Goal: Task Accomplishment & Management: Complete application form

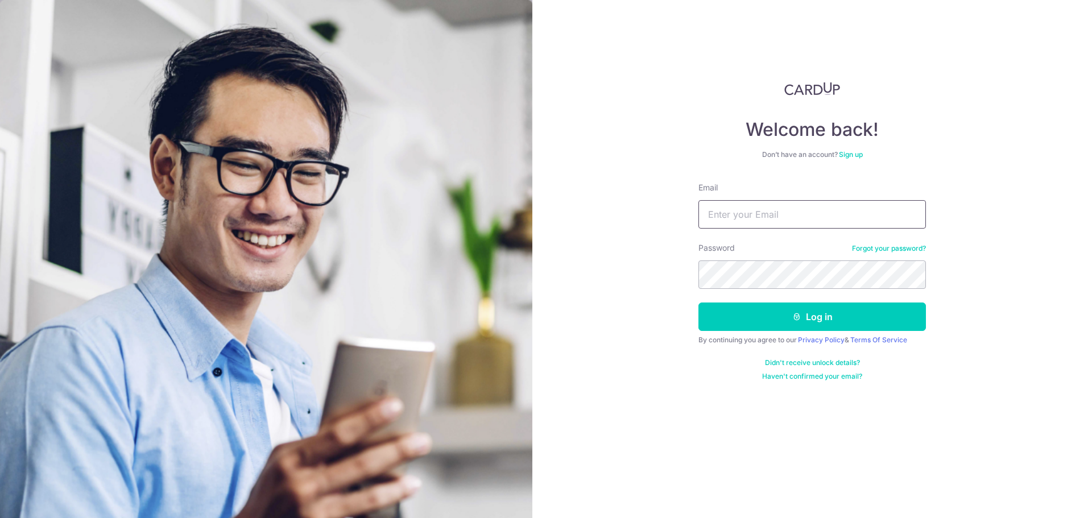
click at [741, 218] on input "Email" at bounding box center [811, 214] width 227 height 28
type input "[EMAIL_ADDRESS][DOMAIN_NAME]"
click at [698, 302] on button "Log in" at bounding box center [811, 316] width 227 height 28
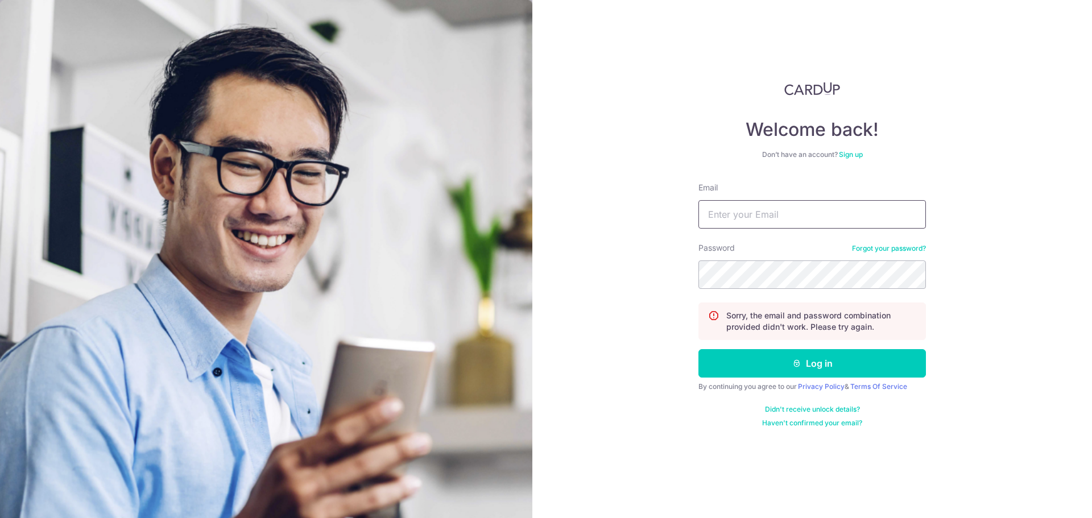
click at [795, 205] on input "Email" at bounding box center [811, 214] width 227 height 28
type input "[EMAIL_ADDRESS][DOMAIN_NAME]"
click at [698, 349] on button "Log in" at bounding box center [811, 363] width 227 height 28
click at [756, 214] on input "Email" at bounding box center [811, 214] width 227 height 28
type input "pwtjandra@gmail.com"
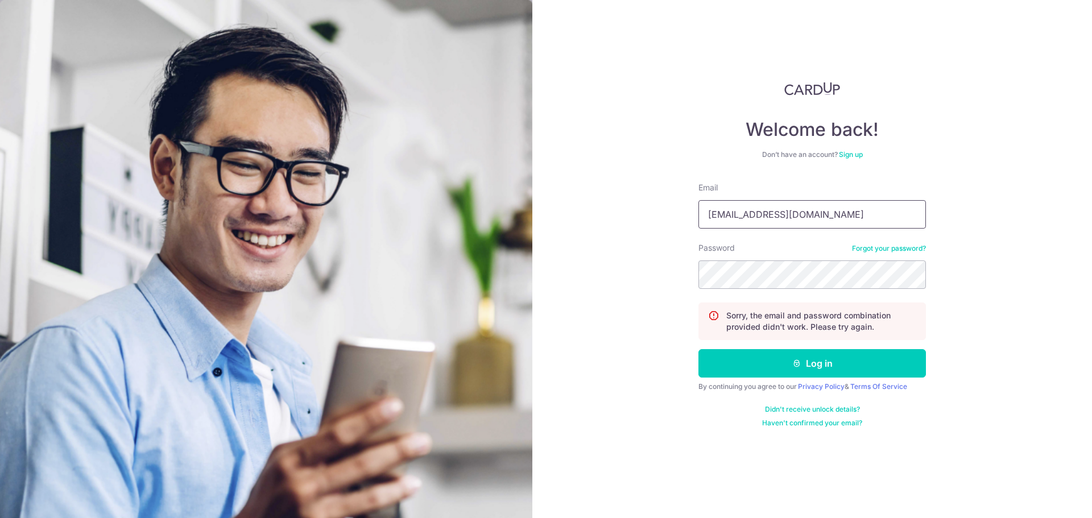
drag, startPoint x: 816, startPoint y: 219, endPoint x: 579, endPoint y: 236, distance: 237.7
click at [579, 236] on div "Welcome back! Don’t have an account? Sign up Email pwtjandra@gmail.com Password…" at bounding box center [811, 259] width 559 height 518
click at [729, 222] on input "Email" at bounding box center [811, 214] width 227 height 28
type input "[EMAIL_ADDRESS][DOMAIN_NAME]"
click at [698, 349] on button "Log in" at bounding box center [811, 363] width 227 height 28
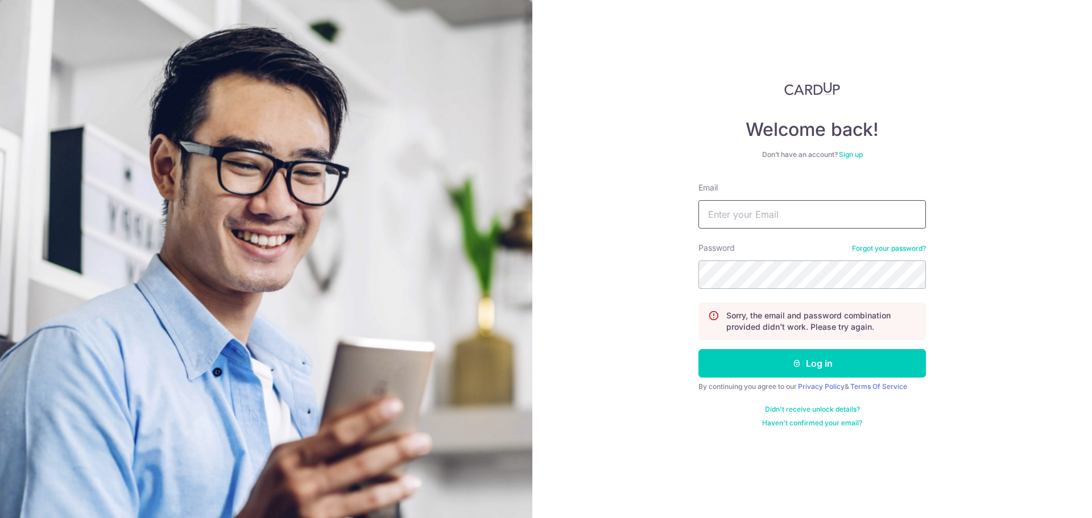
click at [772, 223] on input "Email" at bounding box center [811, 214] width 227 height 28
type input "[EMAIL_ADDRESS][DOMAIN_NAME]"
click at [698, 349] on button "Log in" at bounding box center [811, 363] width 227 height 28
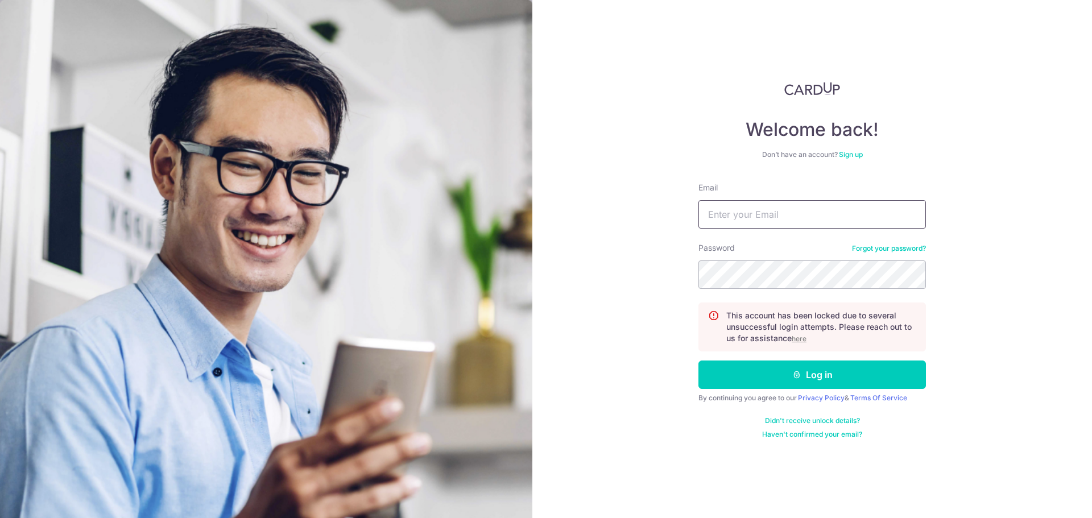
click at [749, 223] on input "Email" at bounding box center [811, 214] width 227 height 28
type input "[EMAIL_ADDRESS][DOMAIN_NAME]"
click at [698, 360] on button "Log in" at bounding box center [811, 374] width 227 height 28
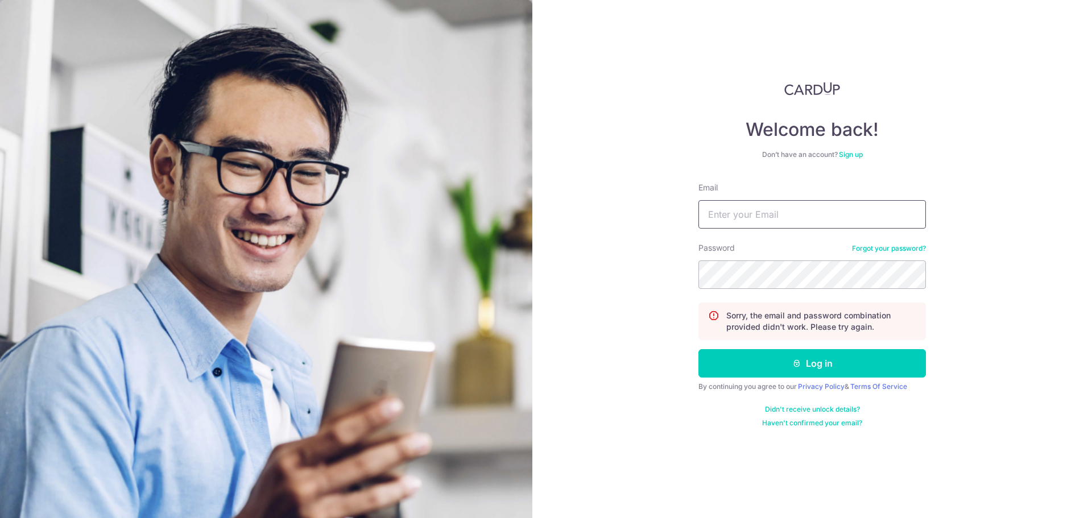
click at [776, 205] on input "Email" at bounding box center [811, 214] width 227 height 28
type input "[EMAIL_ADDRESS][DOMAIN_NAME]"
click at [698, 349] on button "Log in" at bounding box center [811, 363] width 227 height 28
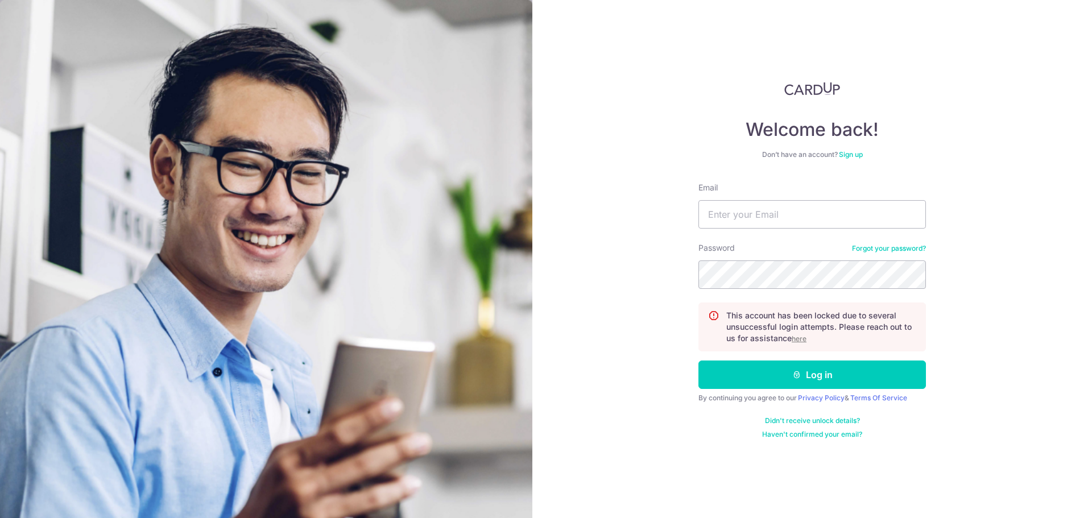
click at [801, 339] on u "here" at bounding box center [798, 338] width 15 height 9
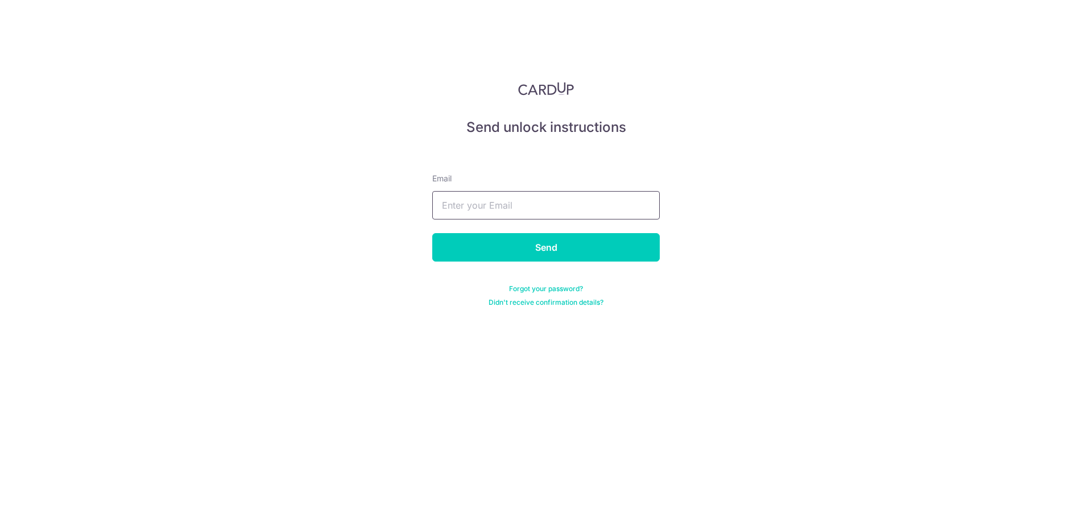
click at [543, 202] on input "text" at bounding box center [545, 205] width 227 height 28
type input "[EMAIL_ADDRESS][DOMAIN_NAME]"
click at [554, 258] on input "Send" at bounding box center [545, 247] width 227 height 28
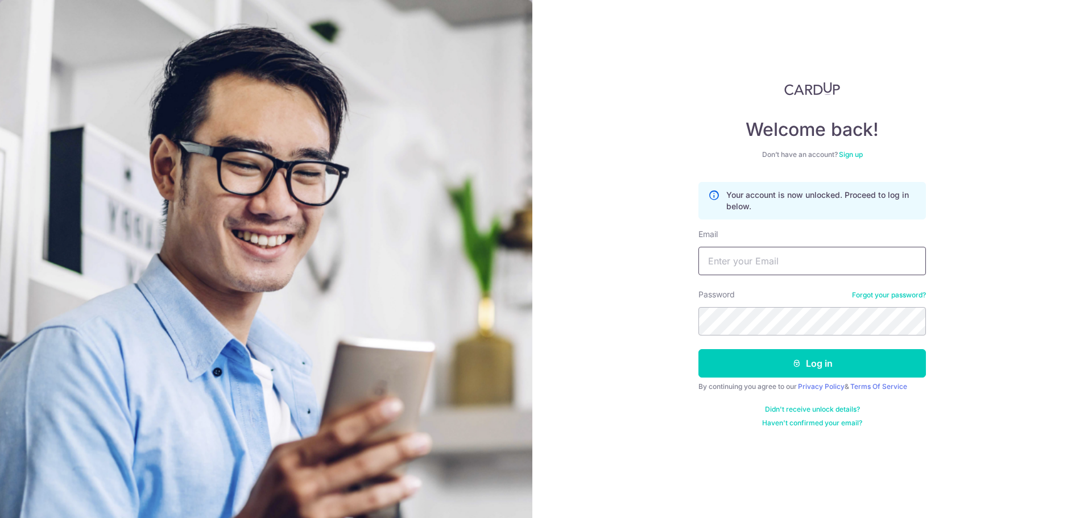
click at [782, 269] on input "Email" at bounding box center [811, 261] width 227 height 28
type input "[EMAIL_ADDRESS][DOMAIN_NAME]"
click at [698, 349] on button "Log in" at bounding box center [811, 363] width 227 height 28
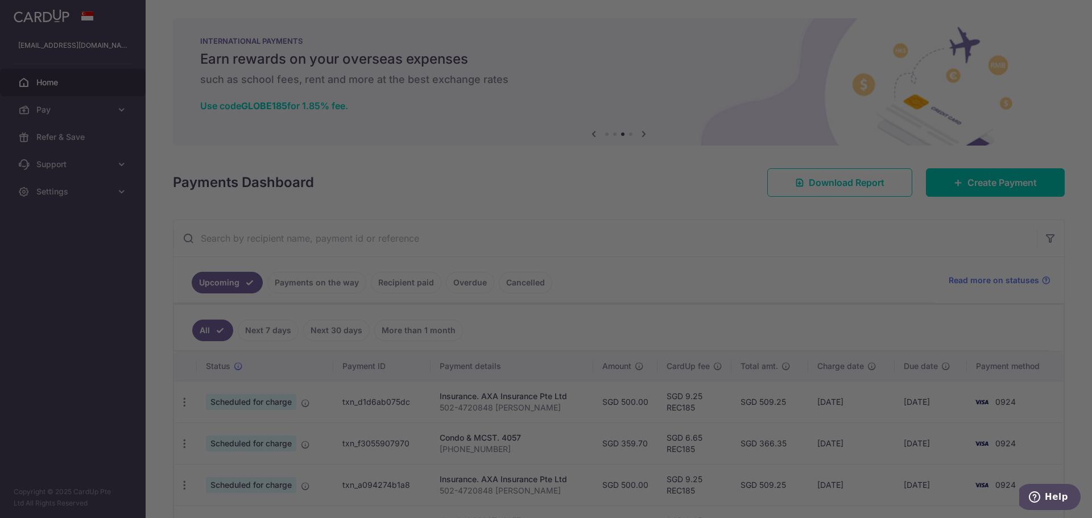
click at [702, 162] on div at bounding box center [551, 261] width 1102 height 523
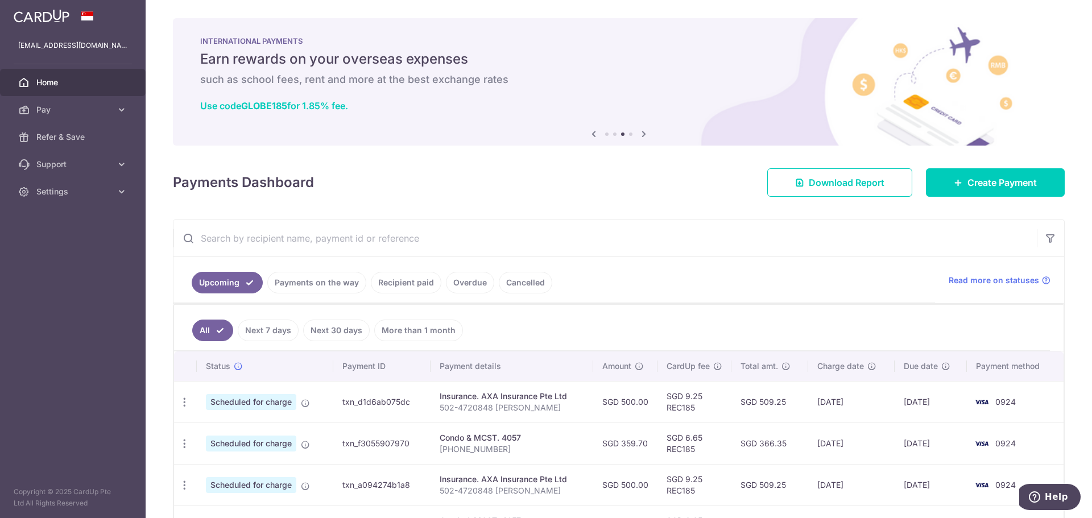
click at [642, 135] on icon at bounding box center [644, 134] width 14 height 14
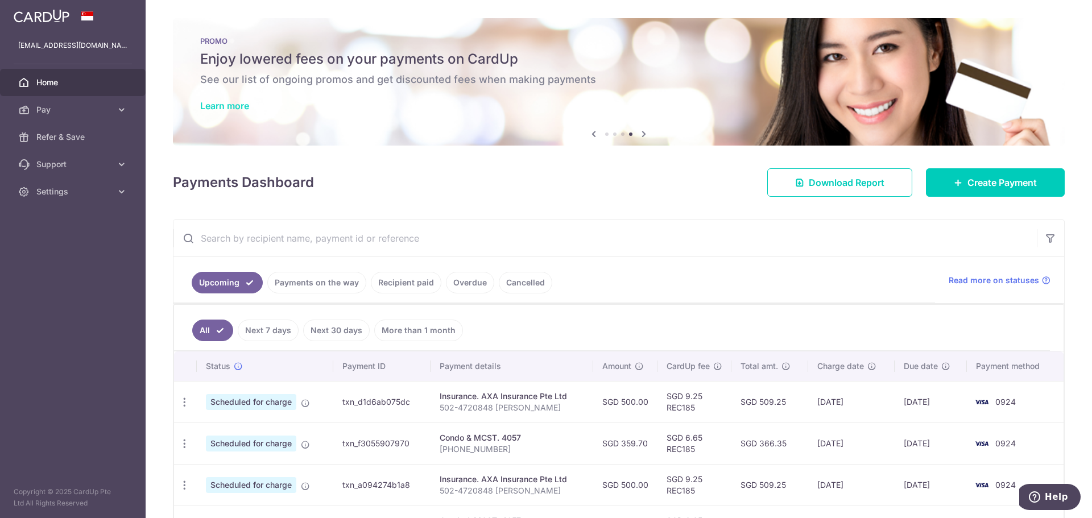
click at [227, 110] on link "Learn more" at bounding box center [224, 105] width 49 height 11
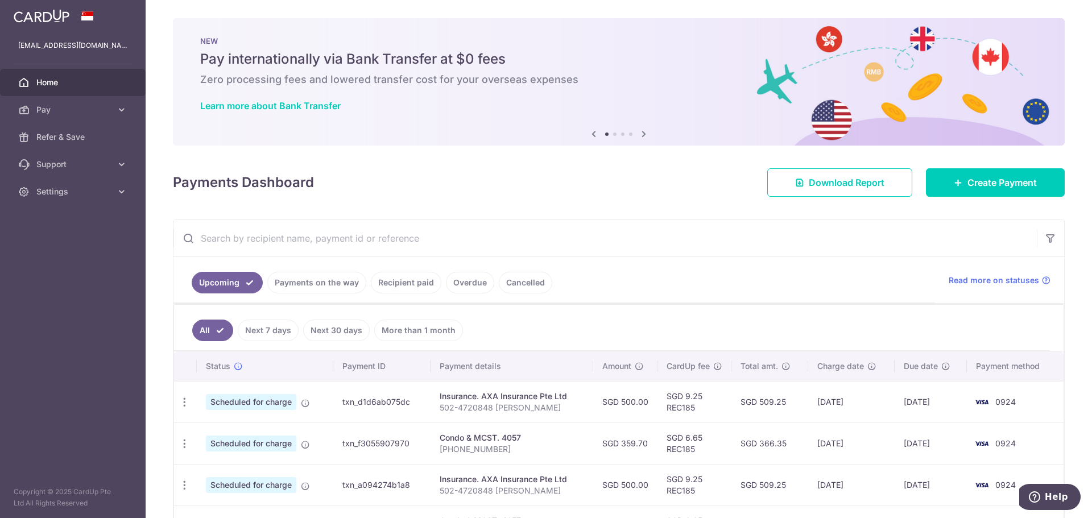
scroll to position [57, 0]
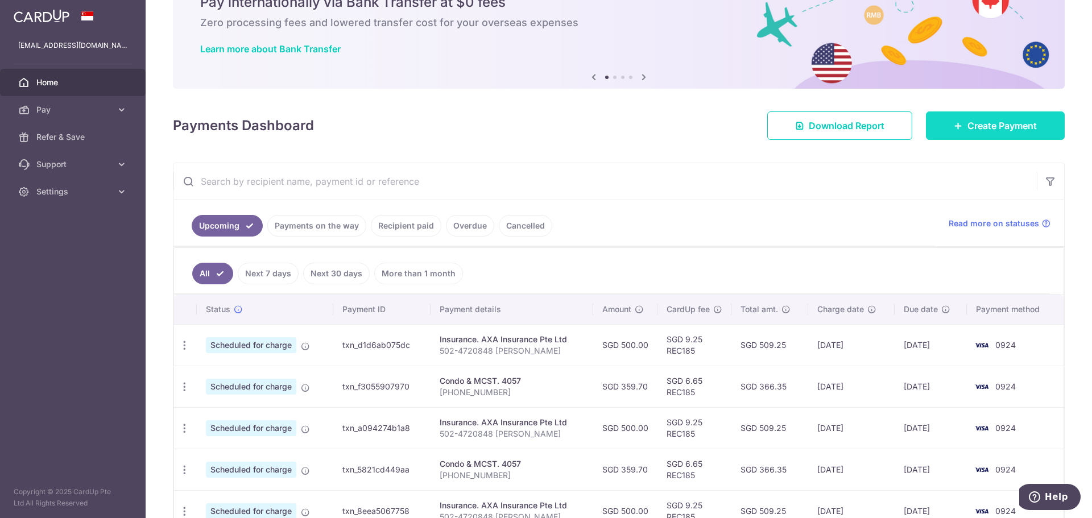
click at [960, 124] on link "Create Payment" at bounding box center [995, 125] width 139 height 28
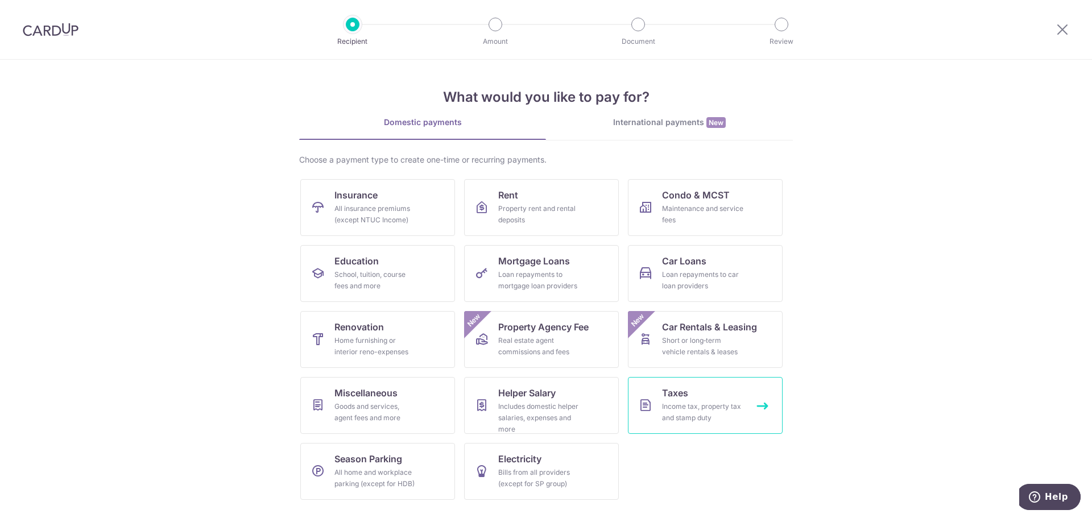
click at [673, 410] on div "Income tax, property tax and stamp duty" at bounding box center [703, 412] width 82 height 23
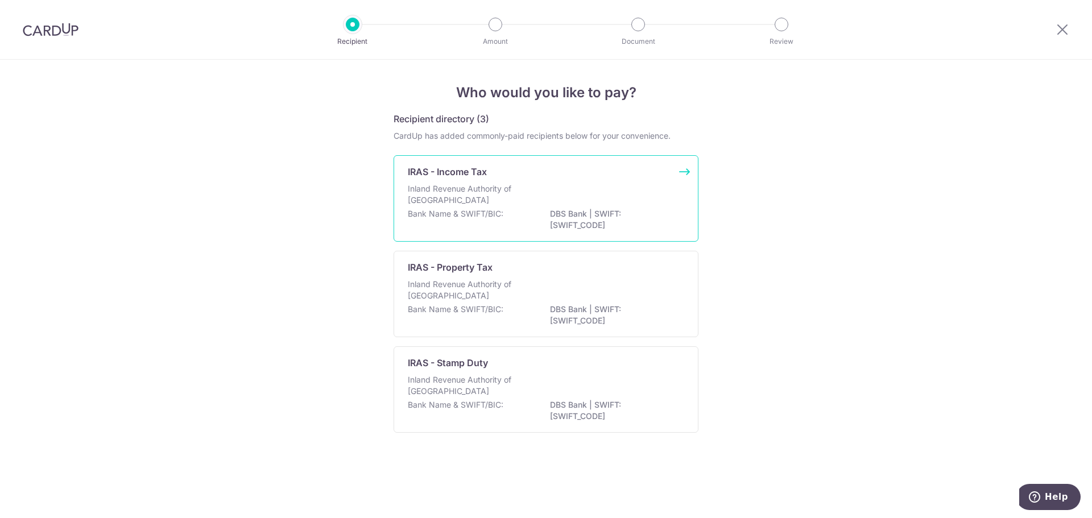
click at [585, 203] on div "Inland Revenue Authority of [GEOGRAPHIC_DATA]" at bounding box center [546, 195] width 276 height 25
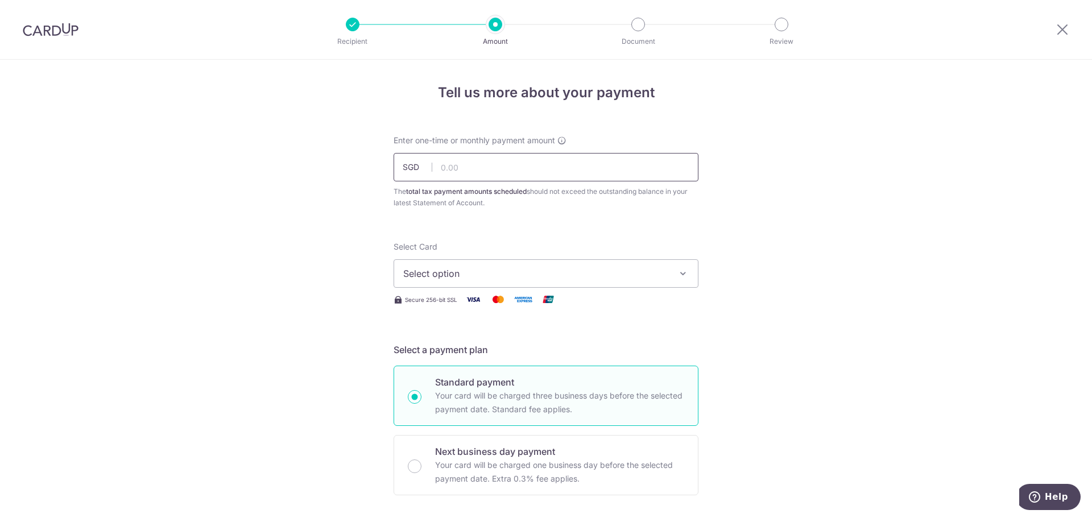
click at [569, 171] on input "text" at bounding box center [545, 167] width 305 height 28
type input "619.51"
click at [554, 248] on div "Select Card Select option Add credit card Your Cards **** 0924" at bounding box center [545, 264] width 305 height 47
click at [553, 272] on span "Select option" at bounding box center [535, 274] width 265 height 14
click at [470, 303] on span "Add credit card" at bounding box center [556, 305] width 265 height 11
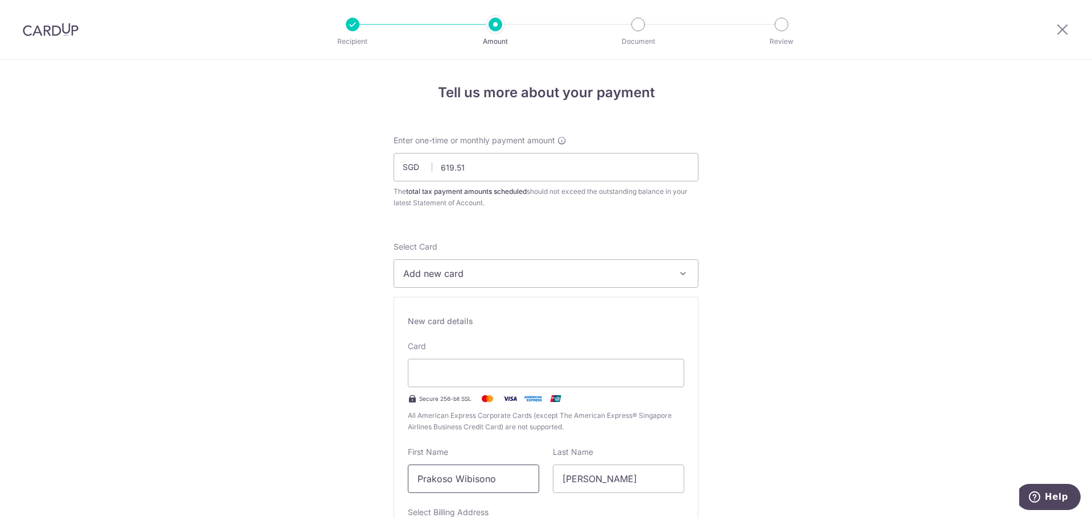
click at [511, 479] on input "Prakoso Wibisono" at bounding box center [473, 479] width 131 height 28
click at [599, 476] on input "Tjandra" at bounding box center [618, 479] width 131 height 28
type input "T"
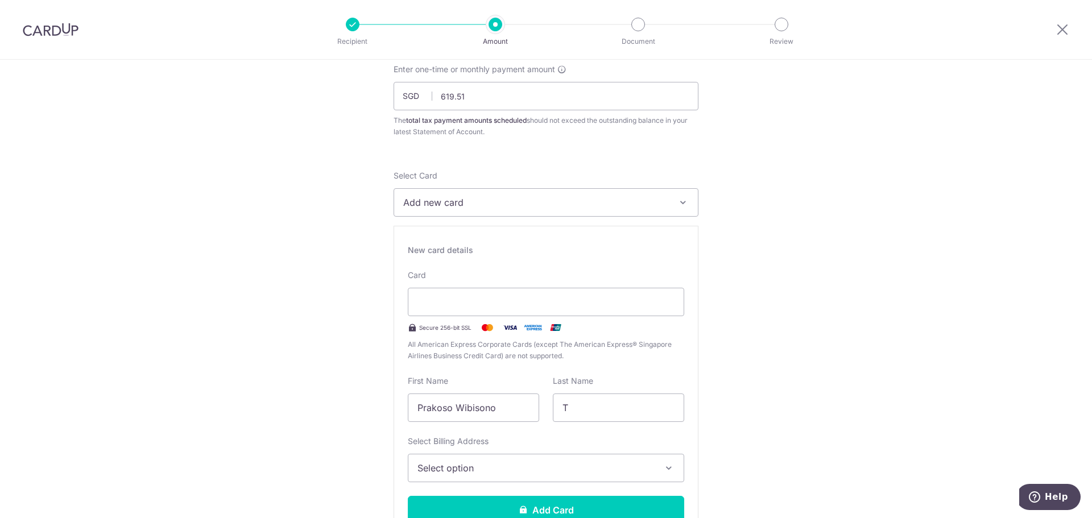
scroll to position [171, 0]
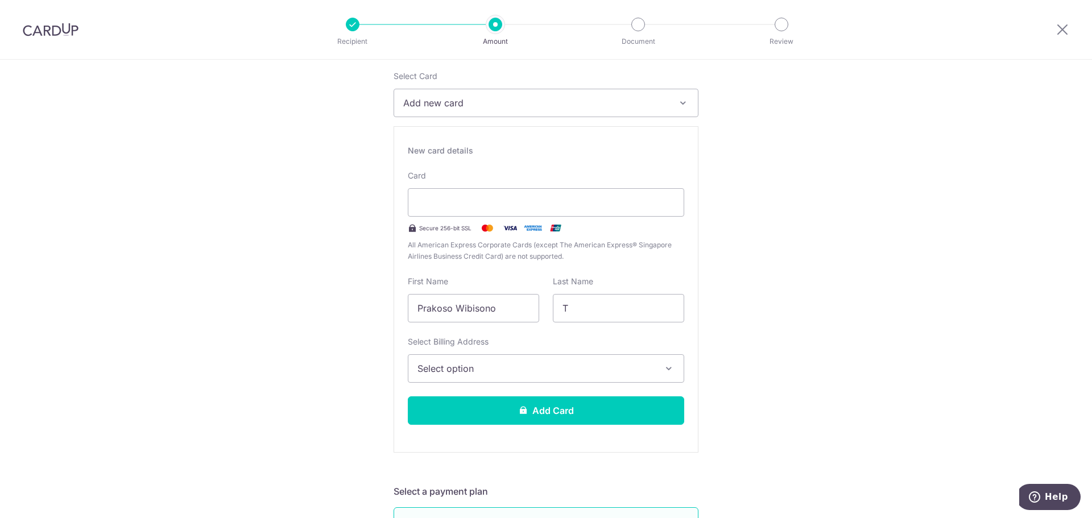
click at [502, 370] on span "Select option" at bounding box center [535, 369] width 237 height 14
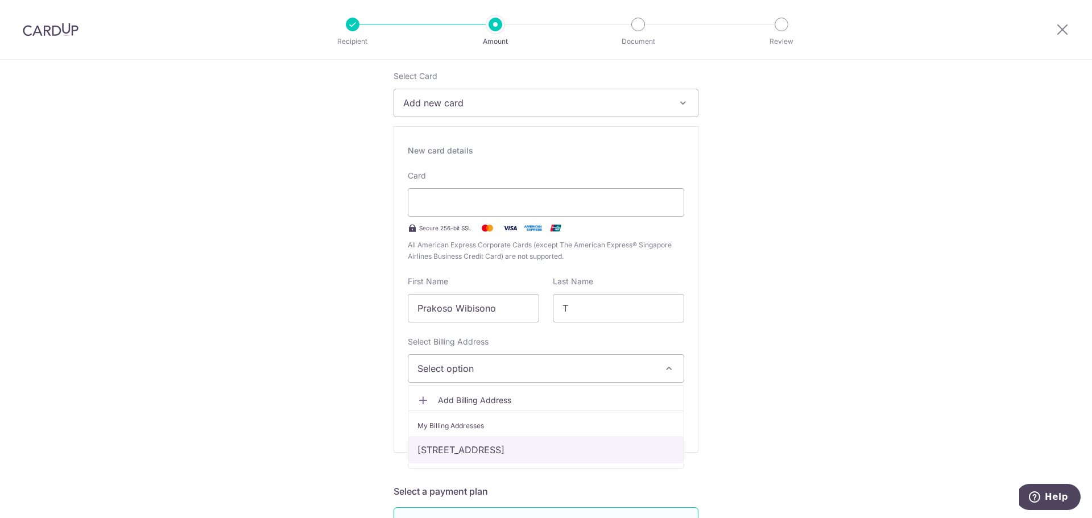
click at [507, 445] on link "113 COMPASSVALE BOW, #09-06, Singapore, Singapore-544814" at bounding box center [545, 449] width 275 height 27
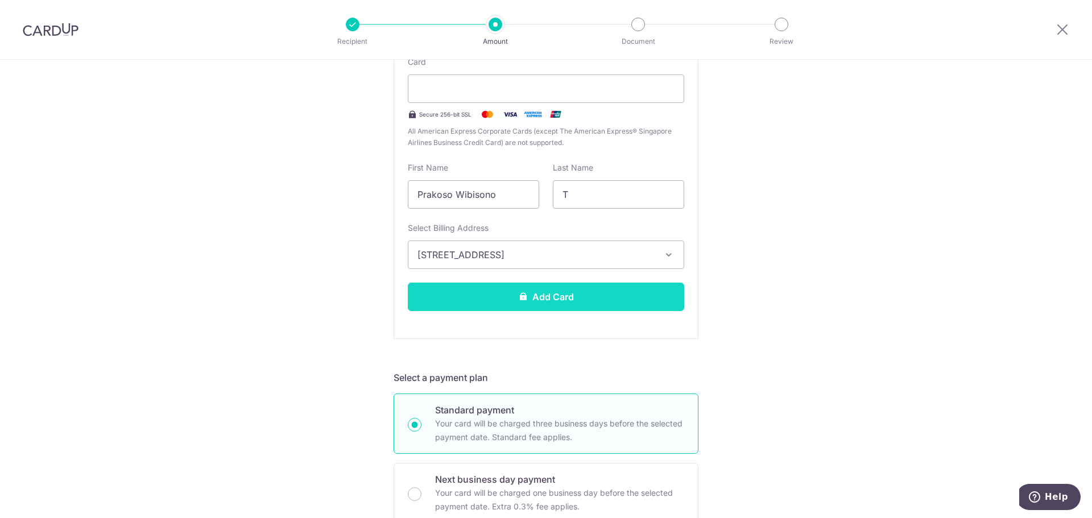
click at [594, 294] on button "Add Card" at bounding box center [546, 297] width 276 height 28
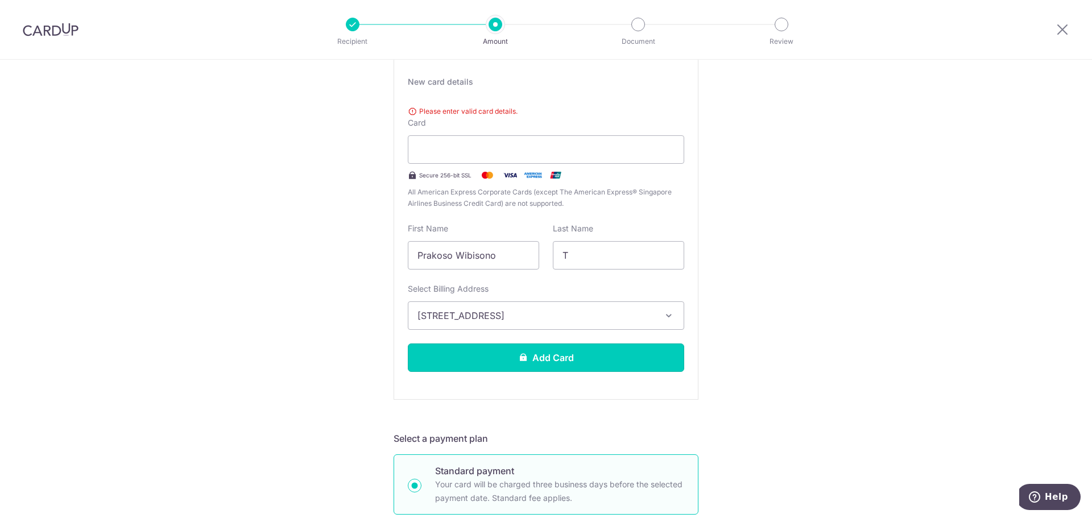
scroll to position [130, 0]
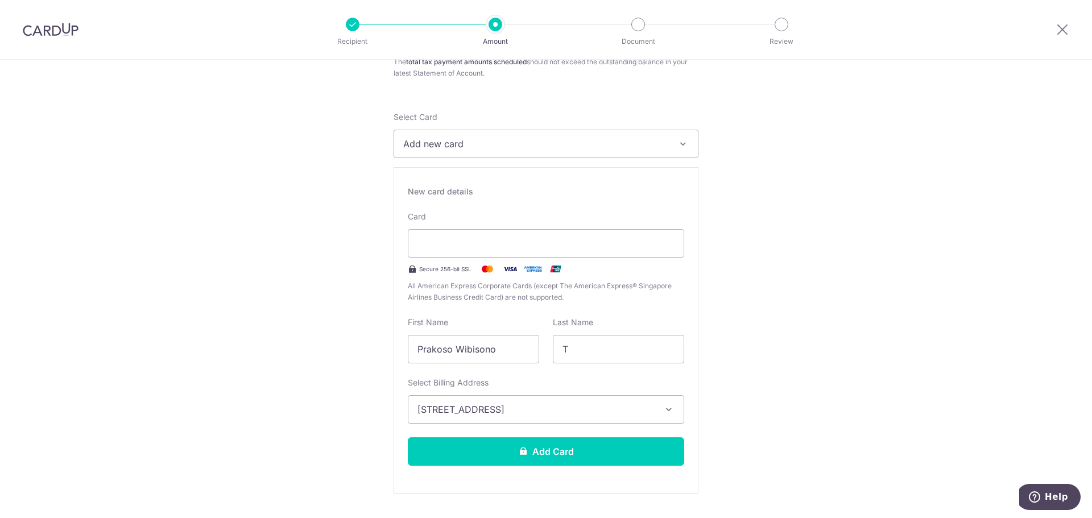
click at [594, 448] on button "Add Card" at bounding box center [546, 451] width 276 height 28
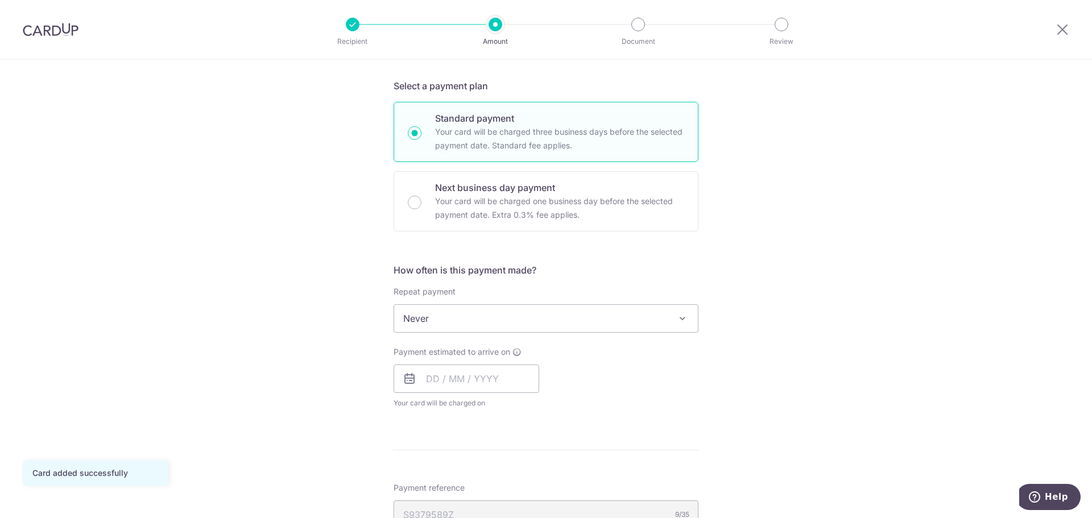
scroll to position [284, 0]
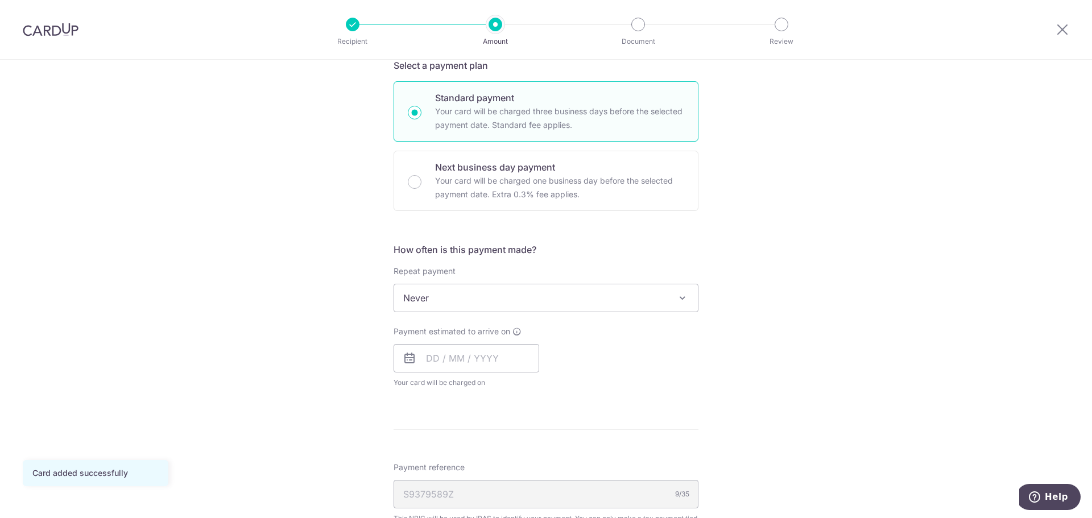
click at [592, 304] on span "Never" at bounding box center [546, 297] width 304 height 27
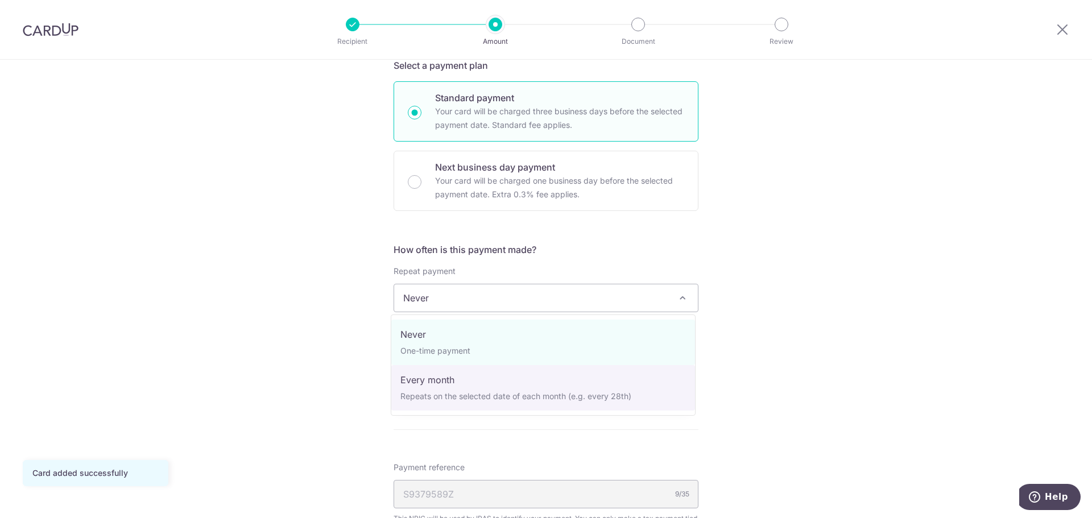
select select "3"
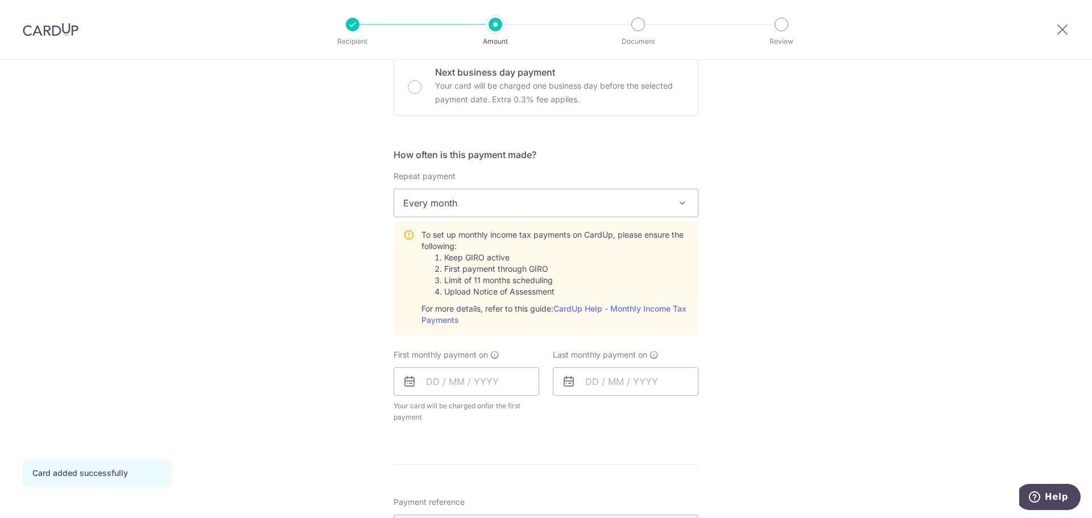
scroll to position [398, 0]
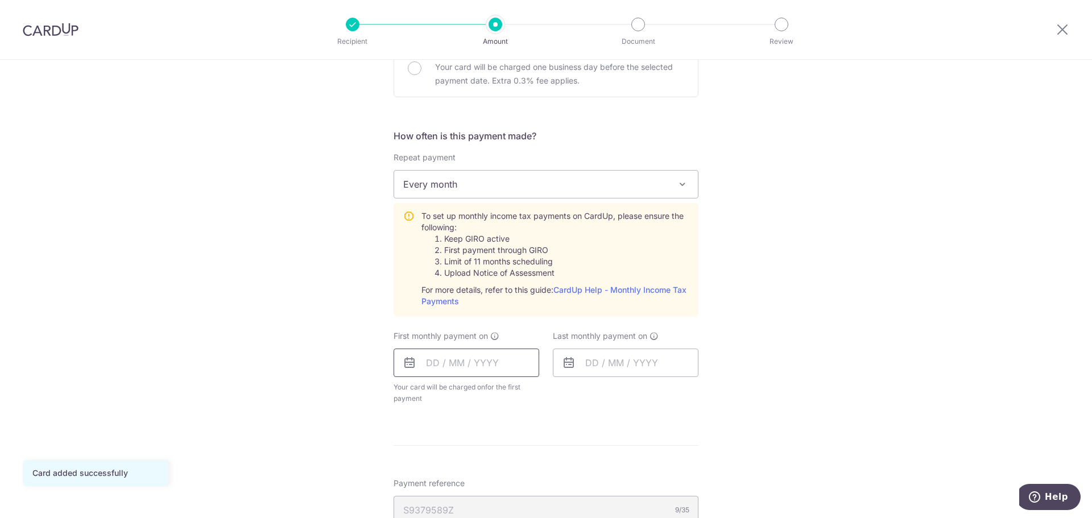
click at [504, 363] on input "text" at bounding box center [466, 363] width 146 height 28
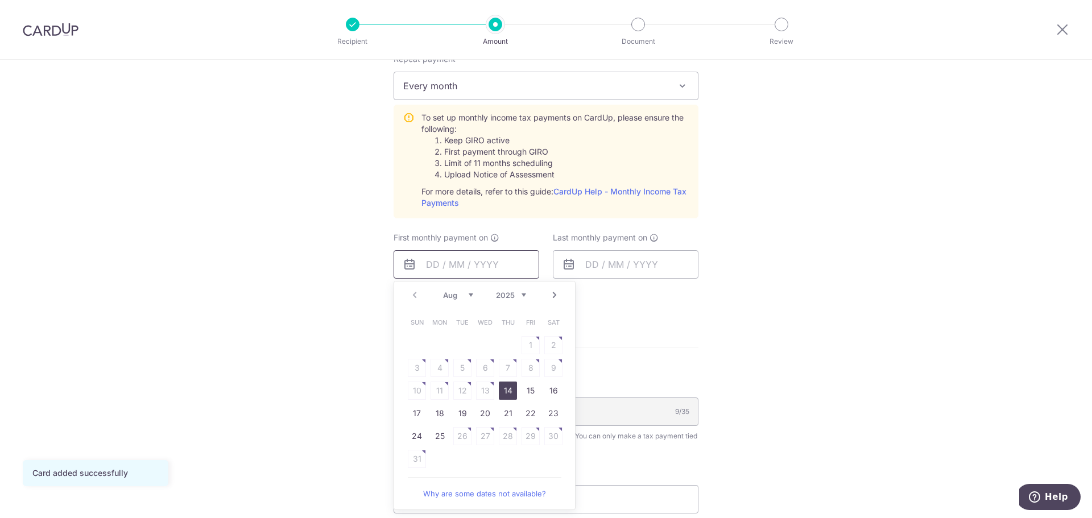
scroll to position [512, 0]
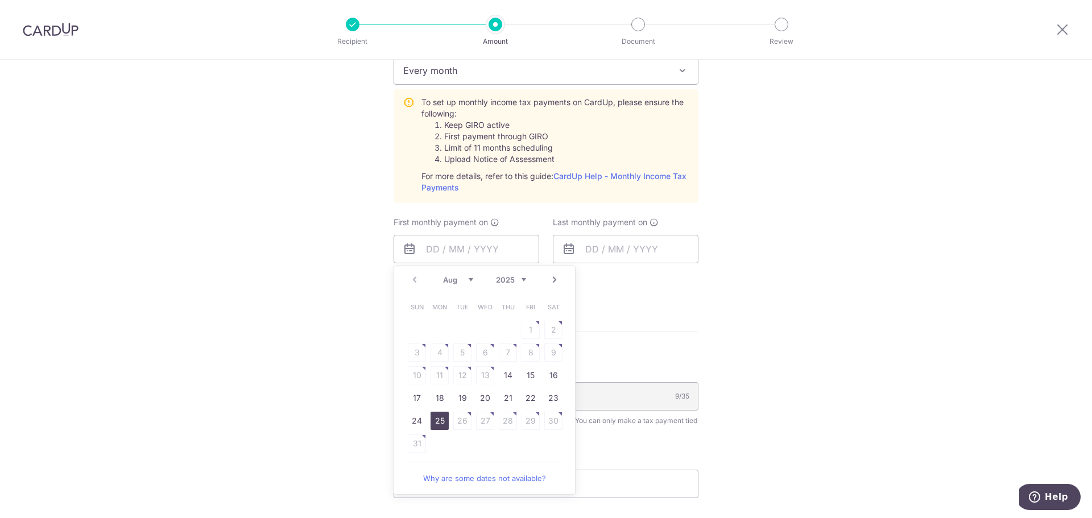
click at [439, 421] on link "25" at bounding box center [439, 421] width 18 height 18
type input "[DATE]"
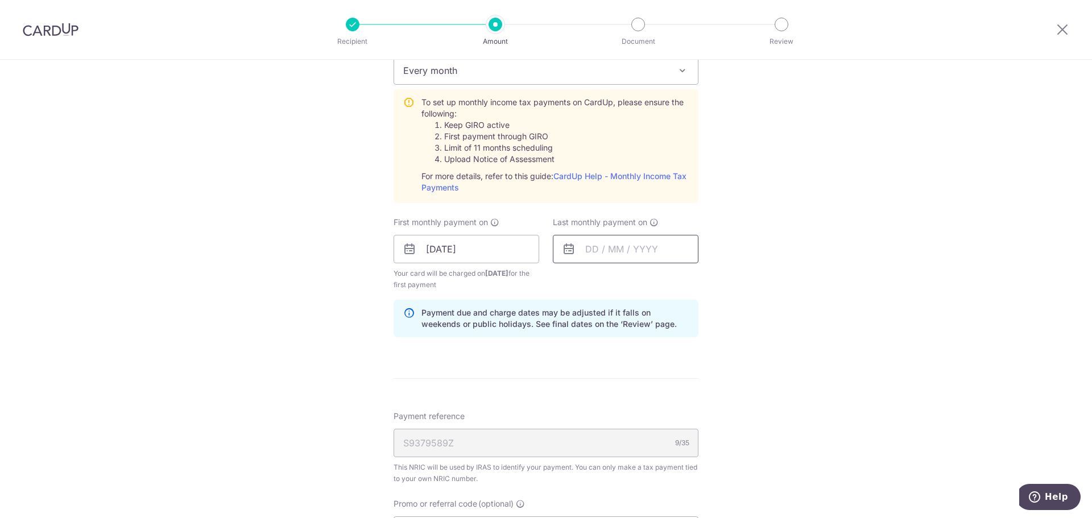
click at [641, 252] on input "text" at bounding box center [626, 249] width 146 height 28
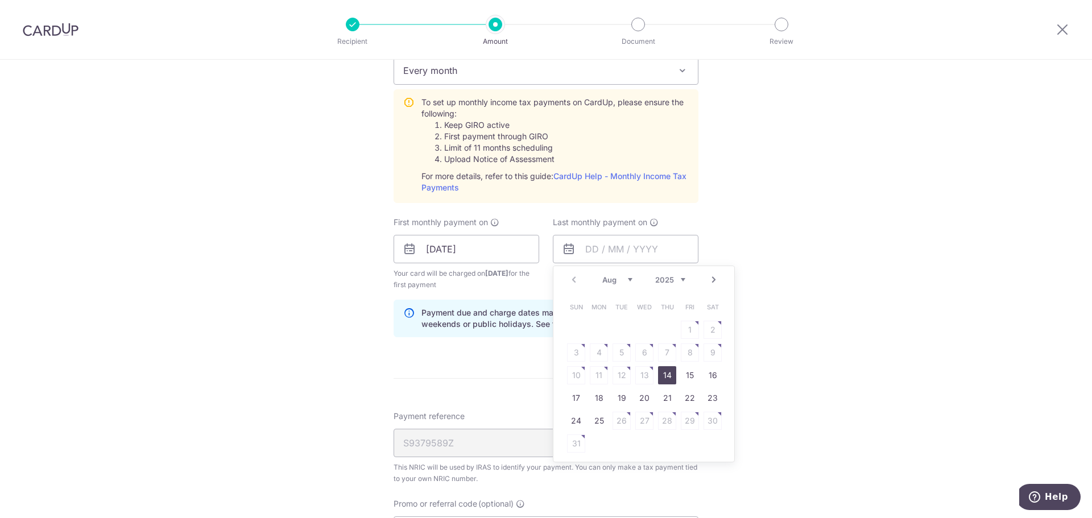
click at [714, 281] on link "Next" at bounding box center [714, 280] width 14 height 14
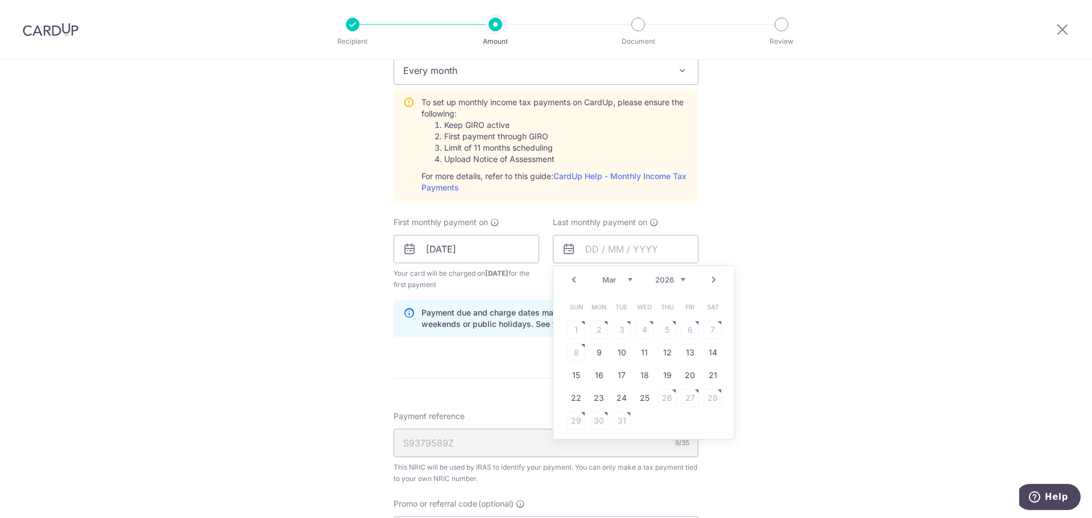
click at [714, 281] on link "Next" at bounding box center [714, 280] width 14 height 14
click at [571, 283] on link "Prev" at bounding box center [574, 280] width 14 height 14
click at [643, 401] on link "25" at bounding box center [644, 398] width 18 height 18
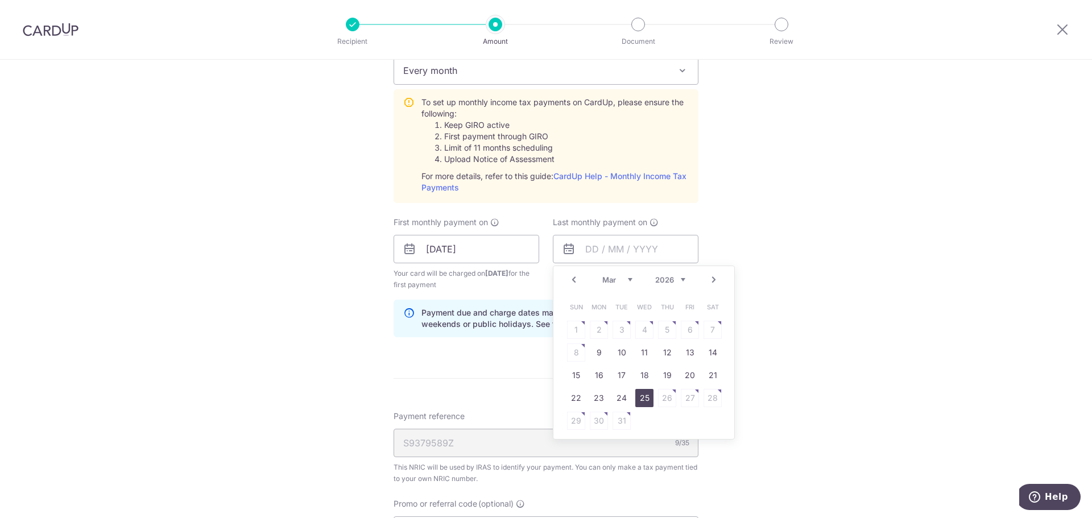
type input "25/03/2026"
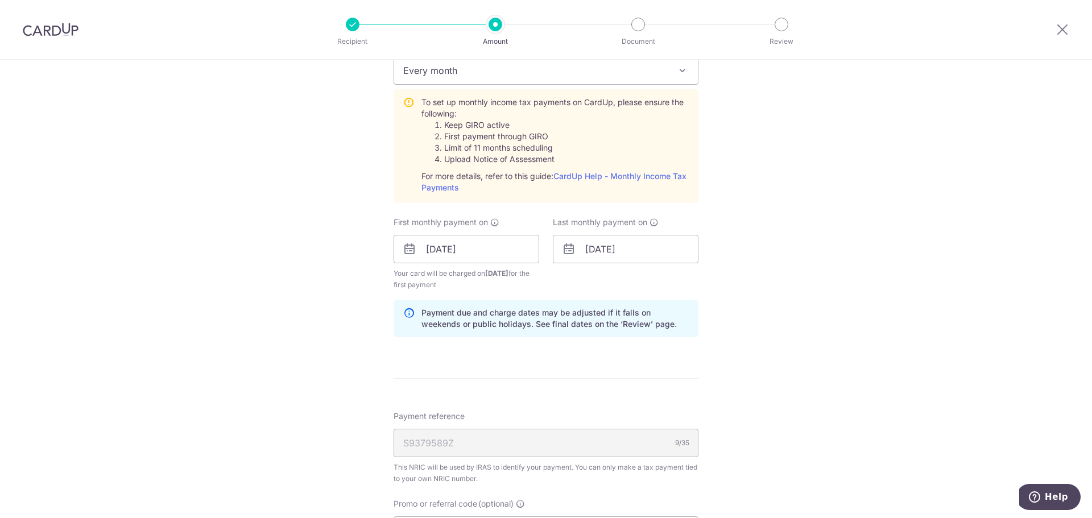
click at [761, 348] on div "Tell us more about your payment Enter one-time or monthly payment amount SGD 61…" at bounding box center [546, 164] width 1092 height 1232
click at [682, 259] on input "25/03/2026" at bounding box center [626, 249] width 146 height 28
click at [712, 281] on link "Next" at bounding box center [714, 280] width 14 height 14
click at [665, 371] on table "Sun Mon Tue Wed Thu Fri Sat 1 2 3 4 5 6 7 8 9 10 11 12 13 14 15 16 17 18 19 20 …" at bounding box center [644, 364] width 159 height 136
click at [714, 277] on link "Next" at bounding box center [714, 280] width 14 height 14
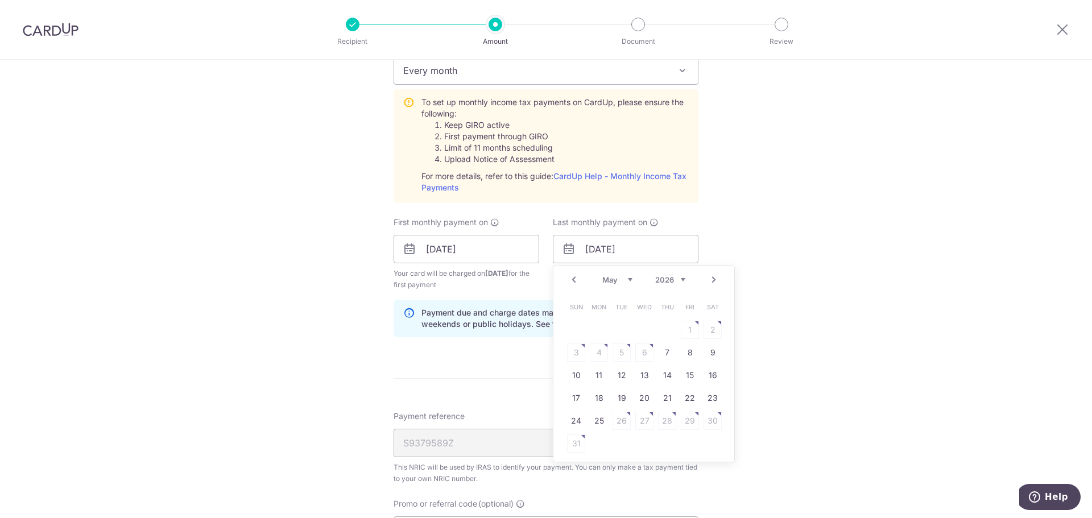
click at [713, 279] on link "Next" at bounding box center [714, 280] width 14 height 14
drag, startPoint x: 712, startPoint y: 281, endPoint x: 574, endPoint y: 282, distance: 138.2
click at [574, 282] on link "Prev" at bounding box center [574, 280] width 14 height 14
click at [860, 324] on div "Tell us more about your payment Enter one-time or monthly payment amount SGD 61…" at bounding box center [546, 164] width 1092 height 1232
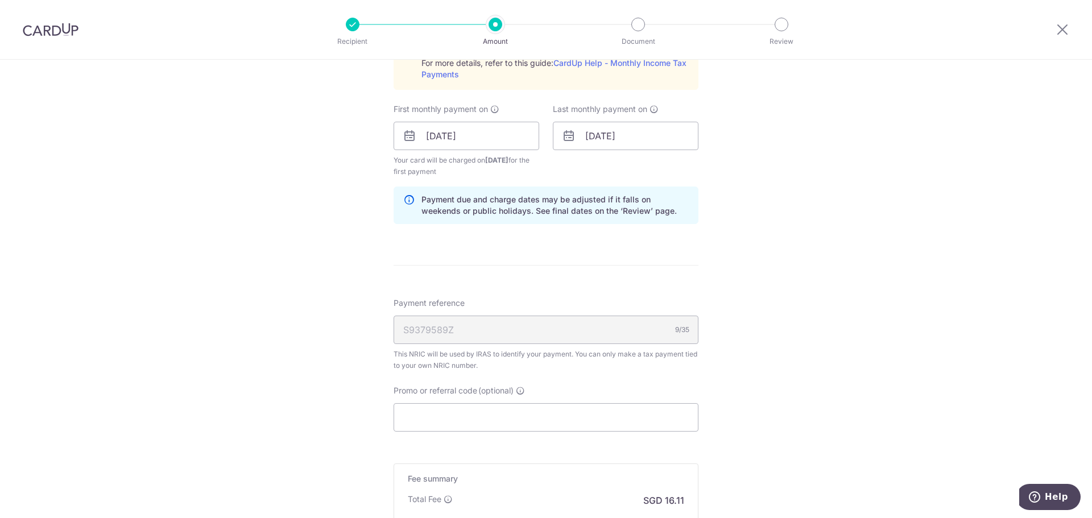
scroll to position [625, 0]
click at [590, 410] on input "Promo or referral code (optional)" at bounding box center [545, 417] width 305 height 28
drag, startPoint x: 590, startPoint y: 410, endPoint x: 565, endPoint y: 416, distance: 25.7
click at [565, 416] on input "Promo or referral code (optional)" at bounding box center [545, 417] width 305 height 28
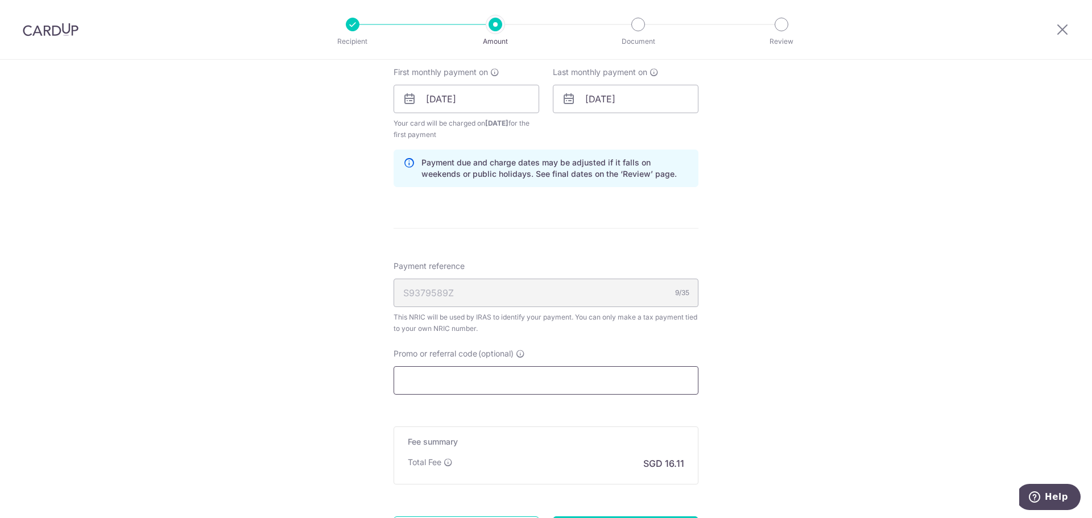
scroll to position [682, 0]
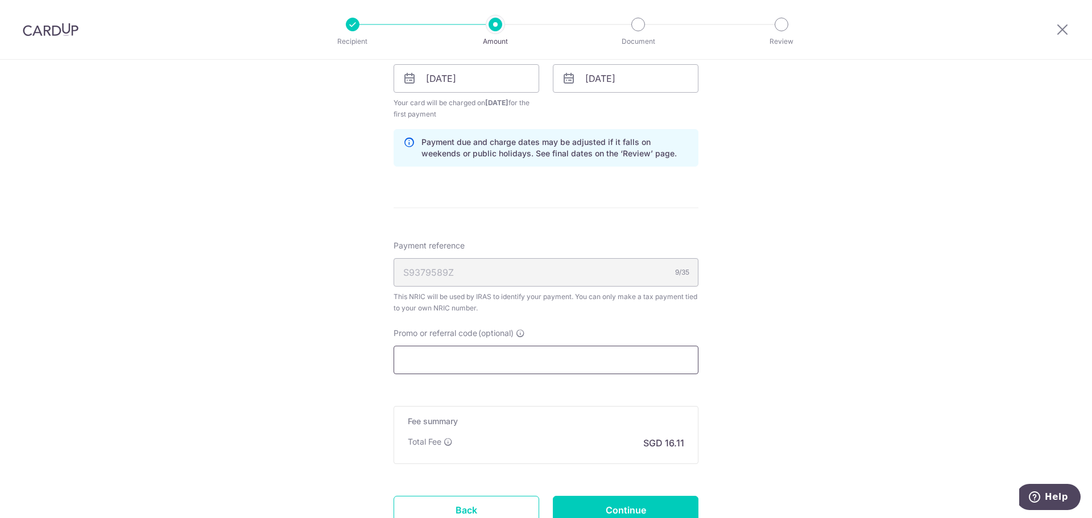
paste input "VTAX25R"
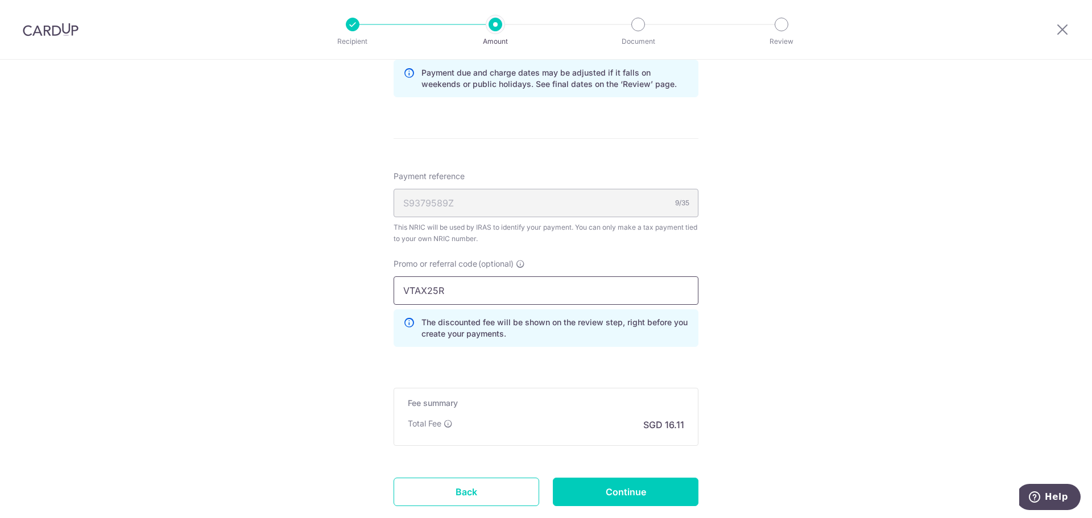
scroll to position [825, 0]
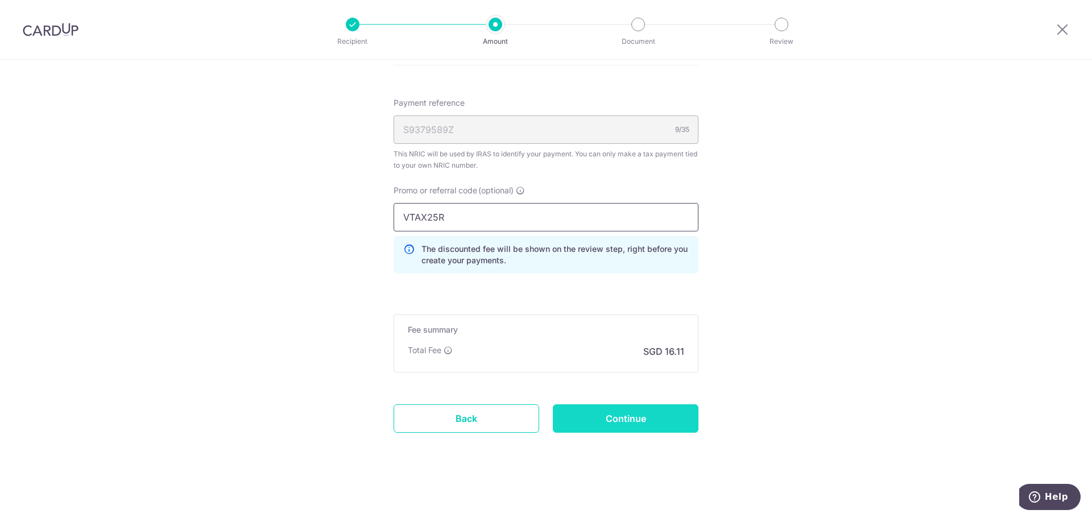
type input "VTAX25R"
click at [642, 423] on input "Continue" at bounding box center [626, 418] width 146 height 28
type input "Create Schedule"
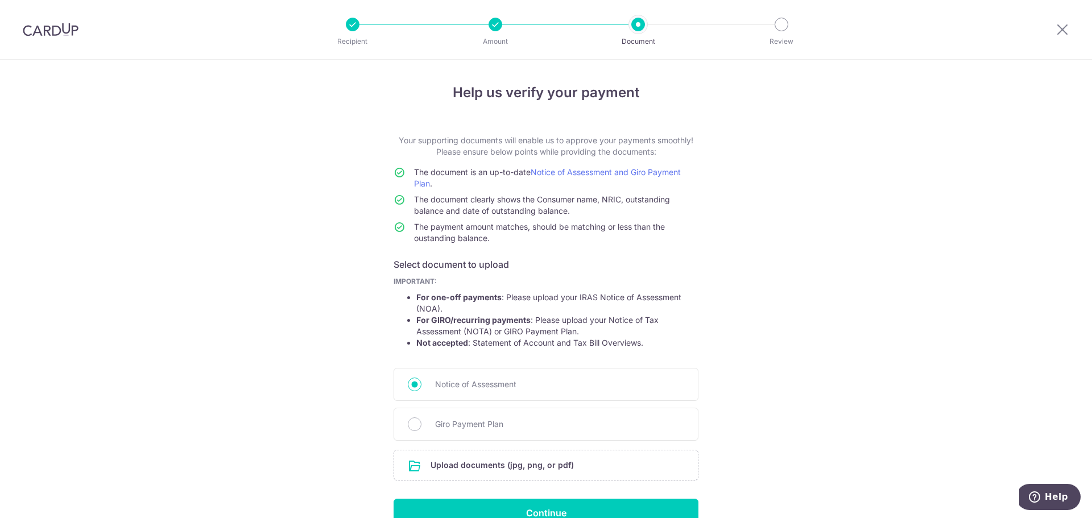
scroll to position [57, 0]
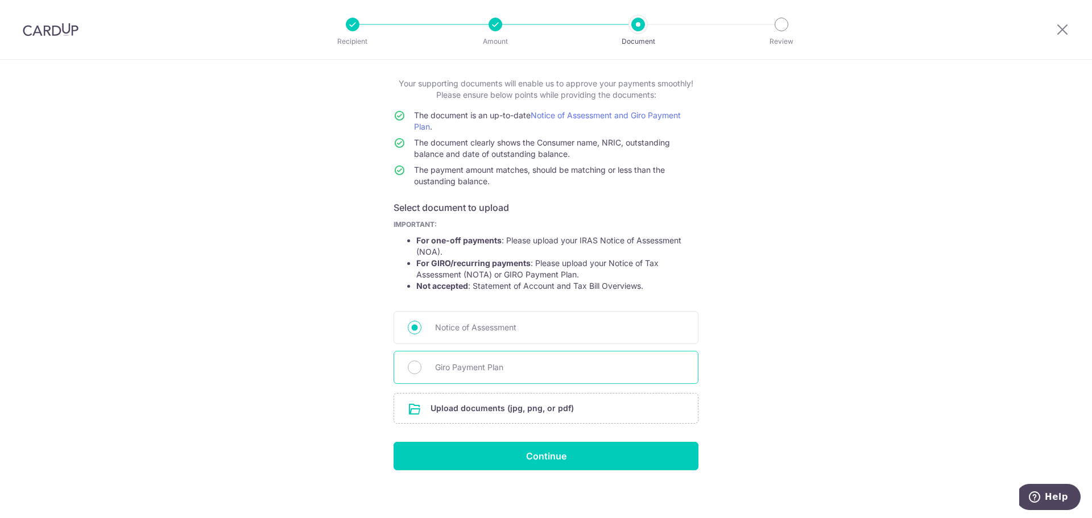
click at [474, 373] on span "Giro Payment Plan" at bounding box center [559, 367] width 249 height 14
click at [421, 373] on input "Giro Payment Plan" at bounding box center [415, 367] width 14 height 14
radio input "true"
click at [528, 413] on input "file" at bounding box center [546, 408] width 304 height 30
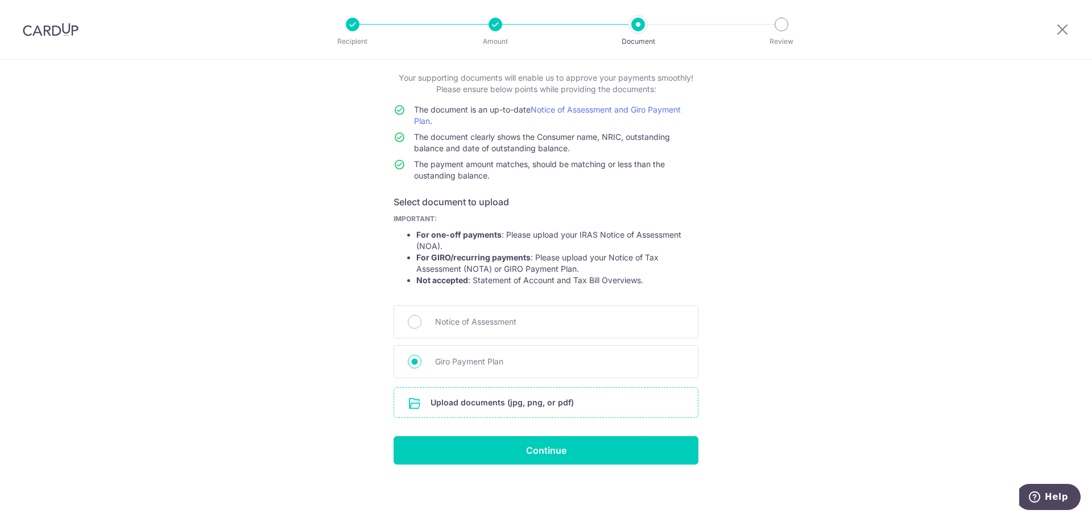
scroll to position [6, 0]
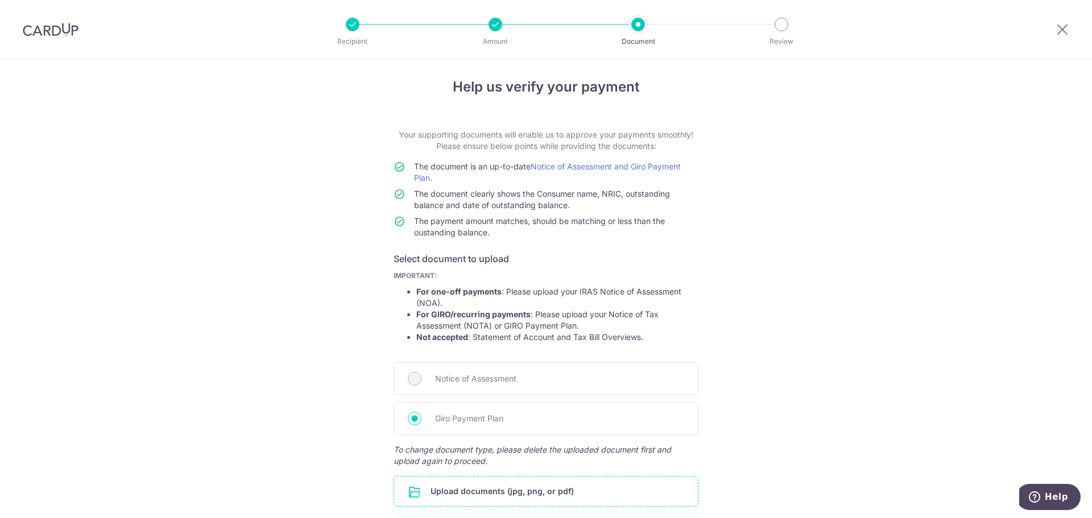
click at [837, 266] on div "Help us verify your payment Your supporting documents will enable us to approve…" at bounding box center [546, 353] width 1092 height 599
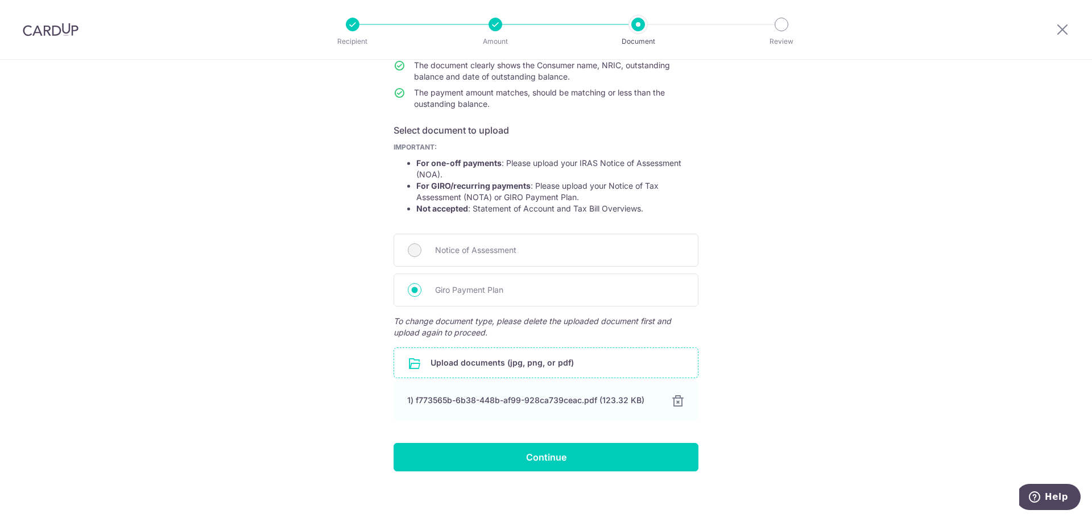
scroll to position [141, 0]
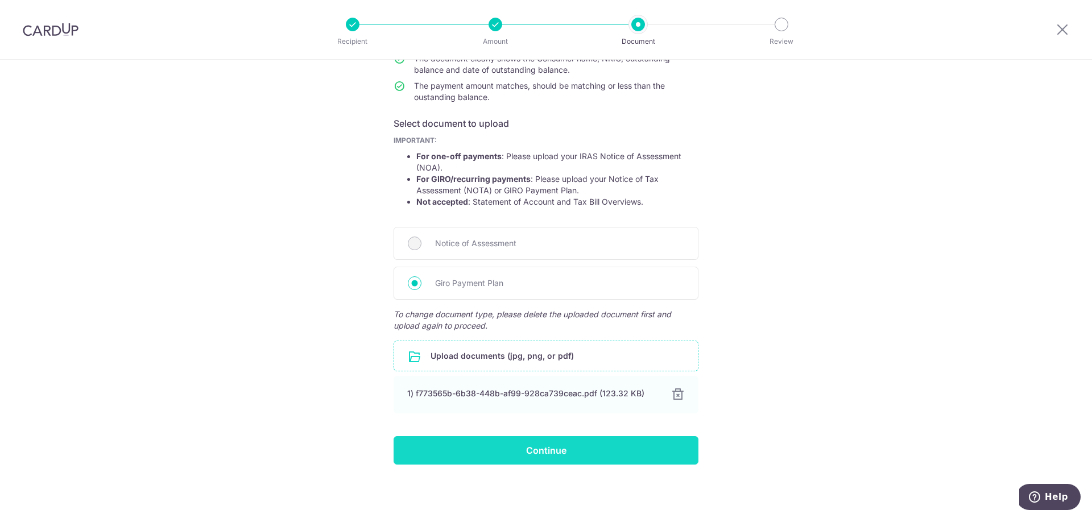
click at [613, 456] on input "Continue" at bounding box center [545, 450] width 305 height 28
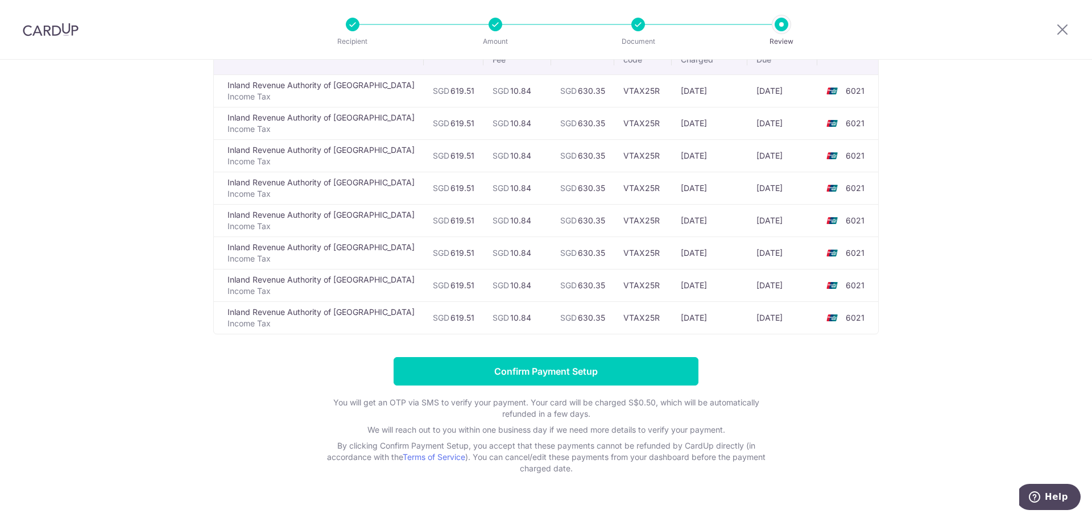
scroll to position [114, 0]
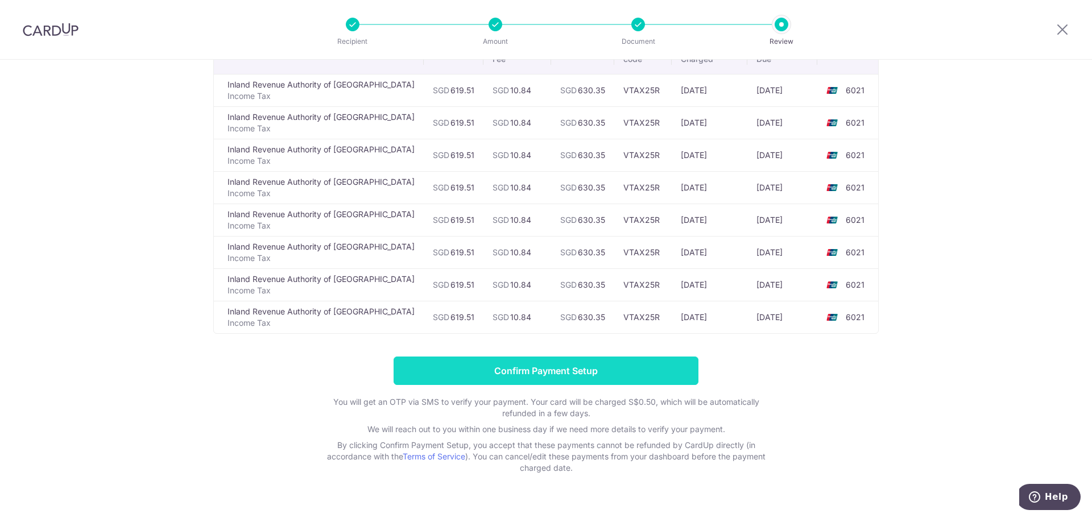
click at [584, 380] on input "Confirm Payment Setup" at bounding box center [545, 370] width 305 height 28
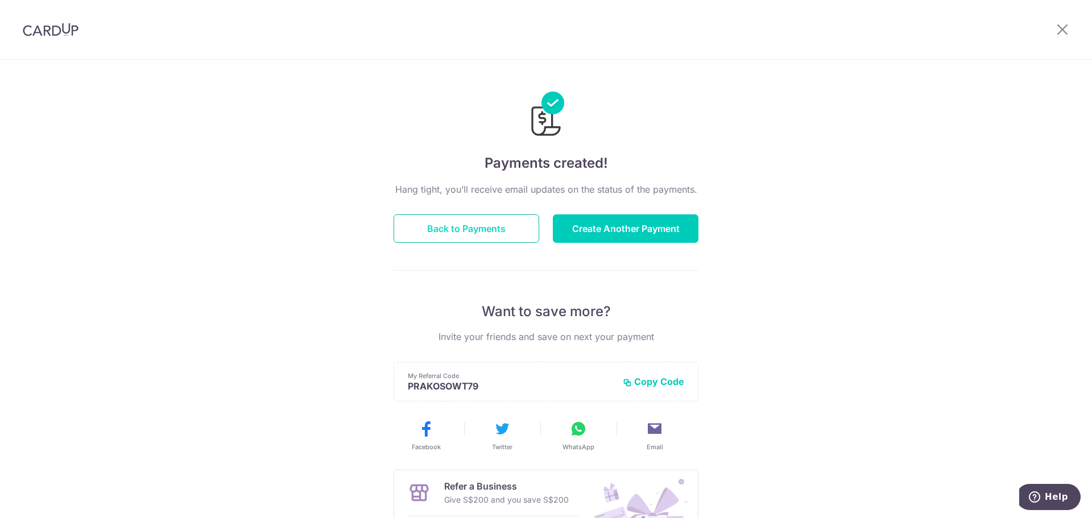
click at [471, 223] on button "Back to Payments" at bounding box center [466, 228] width 146 height 28
